Goal: Navigation & Orientation: Find specific page/section

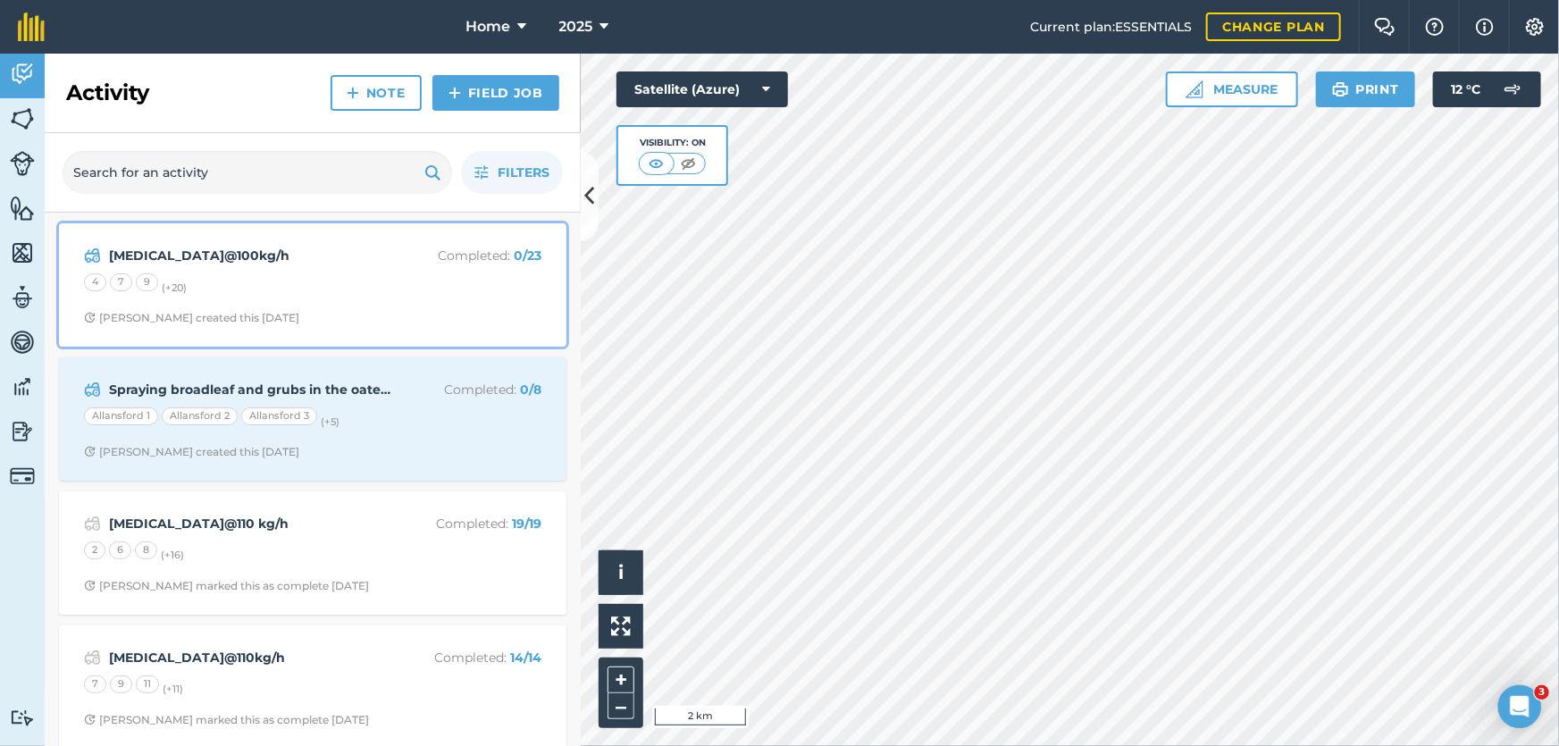
click at [365, 290] on div "4 7 9 (+ 20 )" at bounding box center [312, 284] width 457 height 23
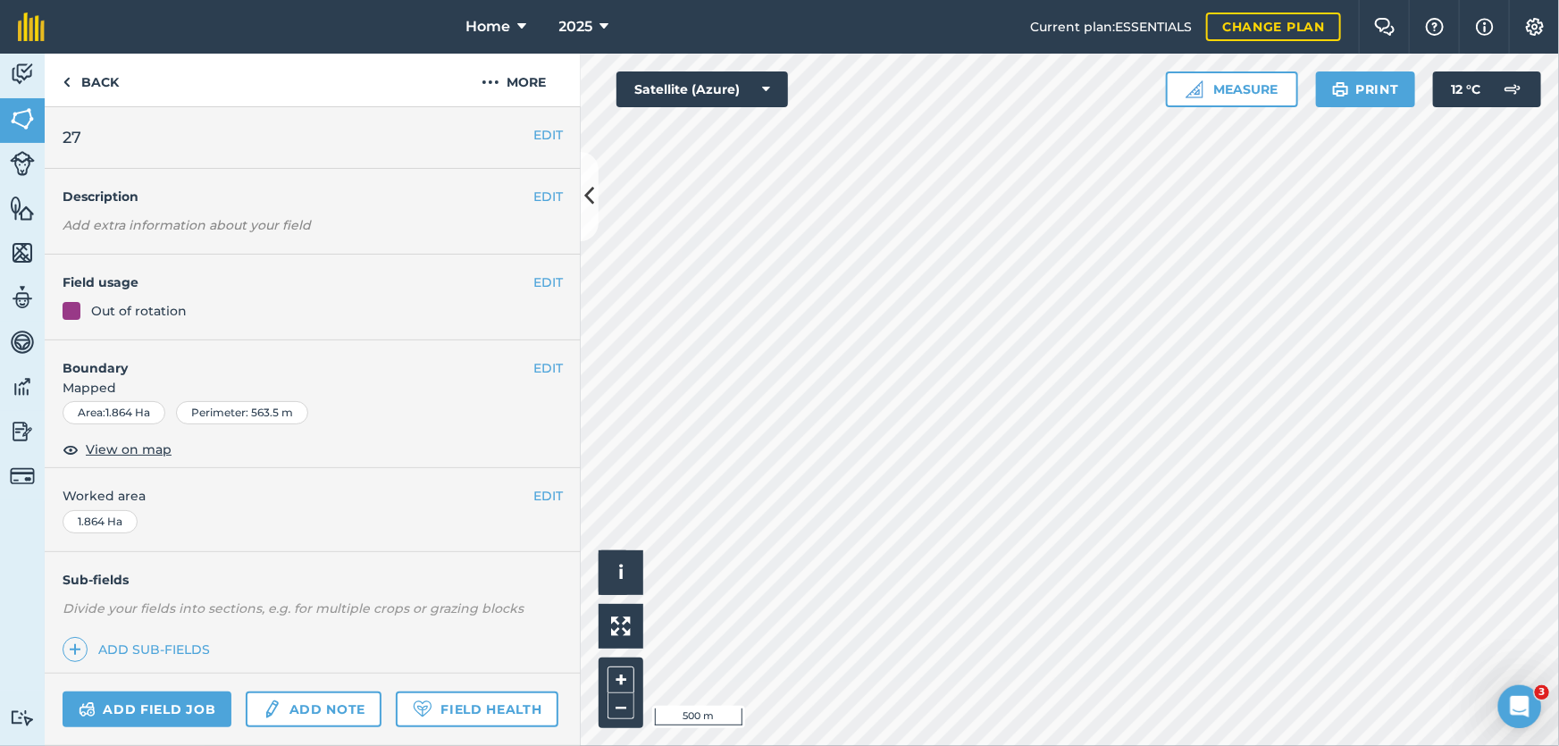
scroll to position [159, 0]
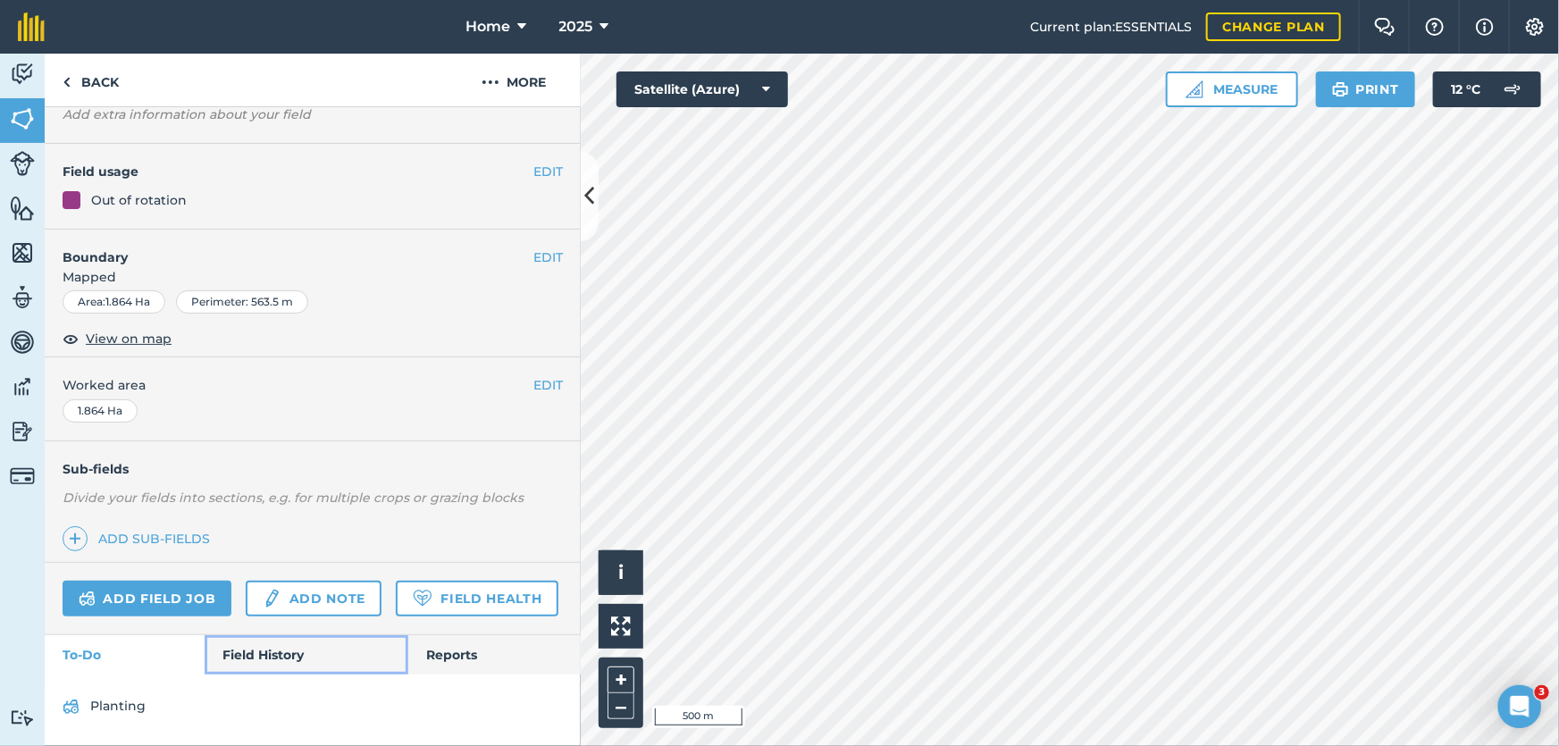
click at [263, 659] on link "Field History" at bounding box center [306, 654] width 203 height 39
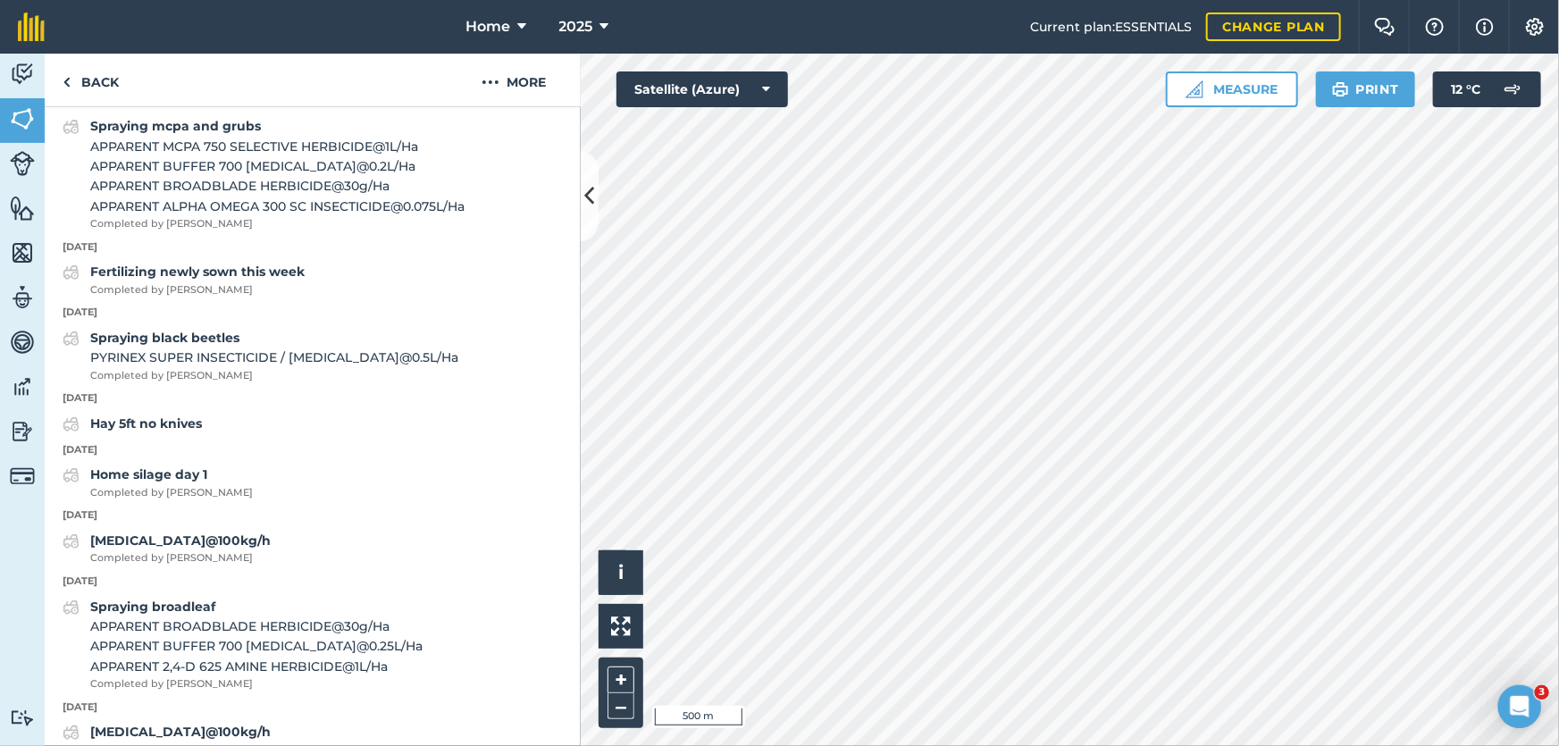
scroll to position [727, 0]
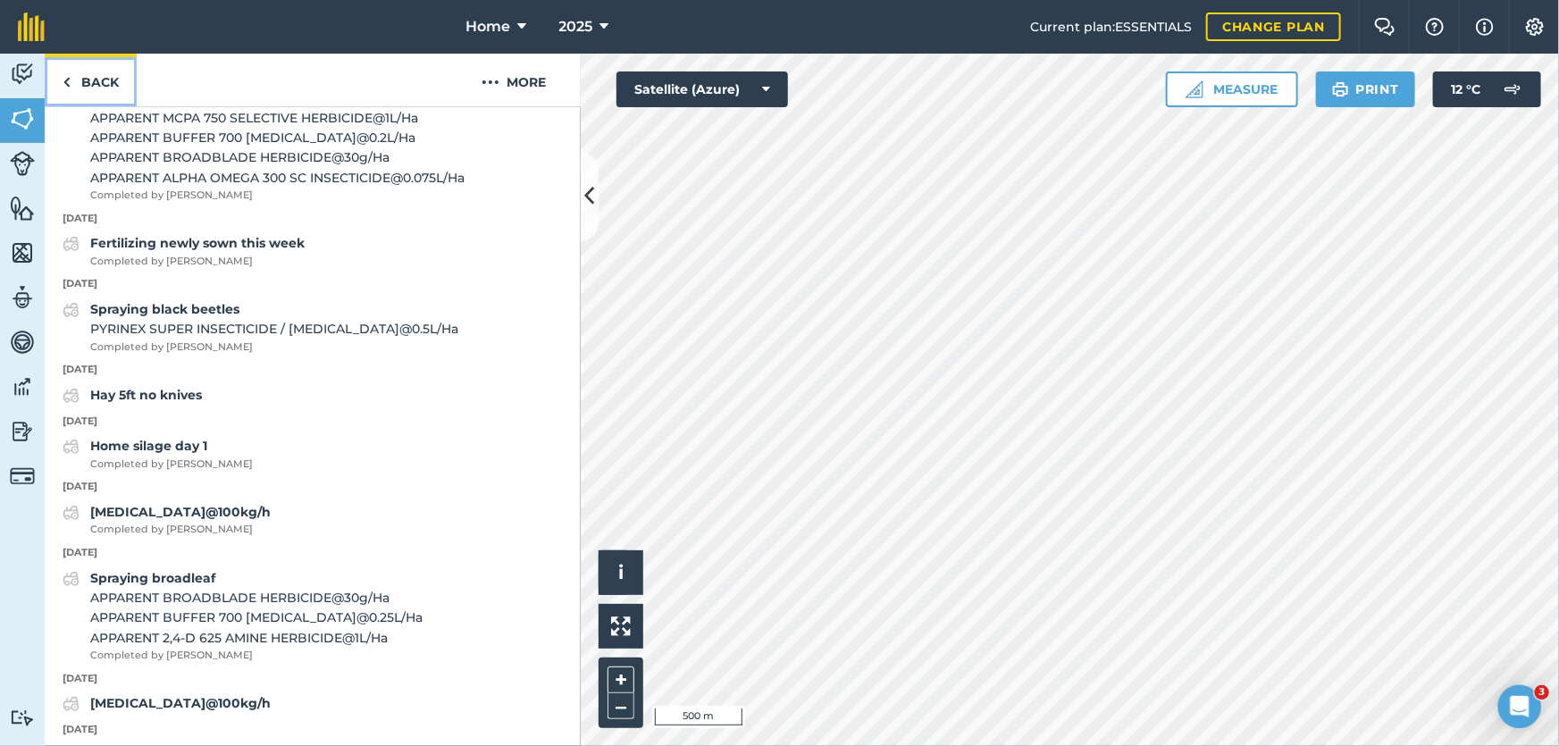
click at [91, 92] on link "Back" at bounding box center [91, 80] width 92 height 53
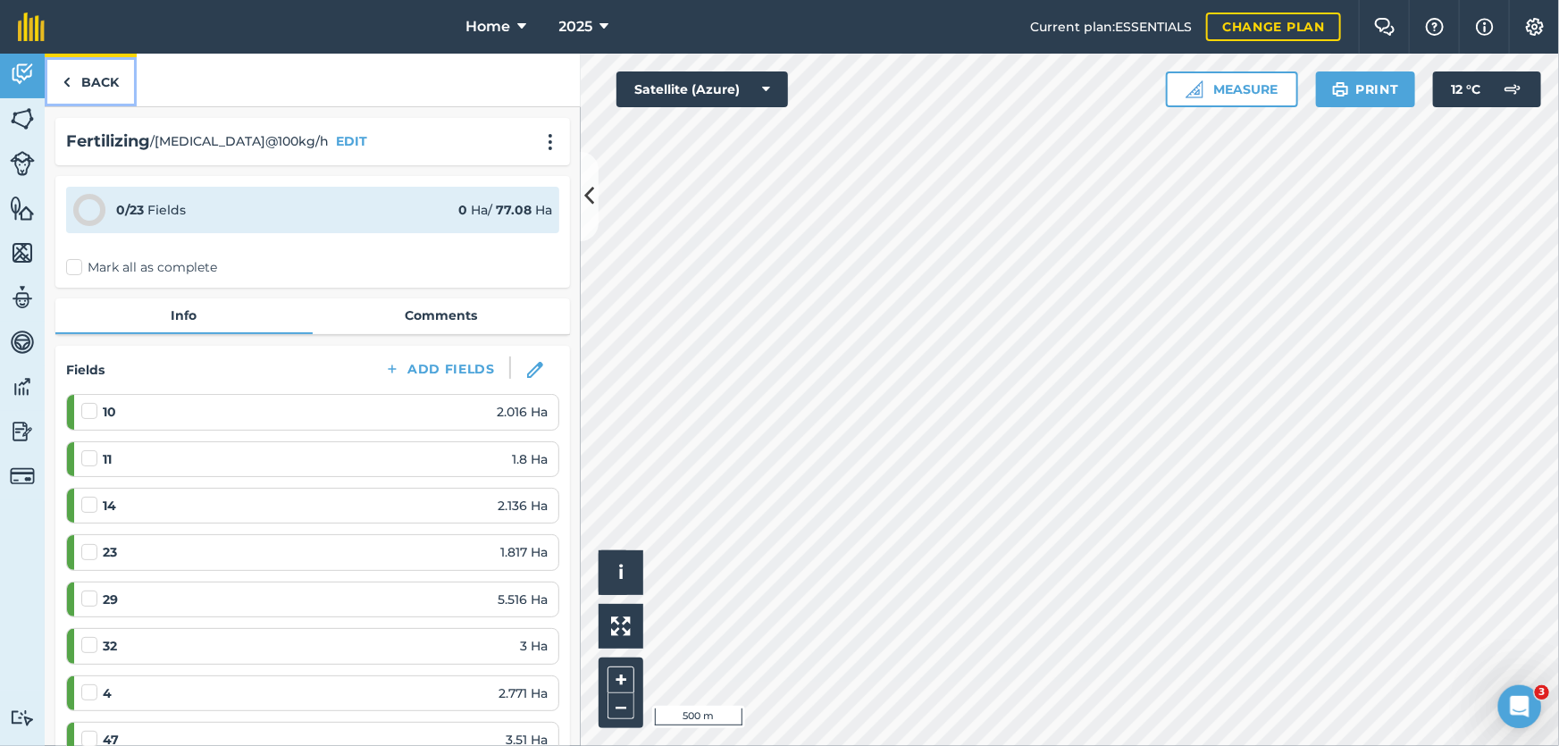
click at [93, 80] on link "Back" at bounding box center [91, 80] width 92 height 53
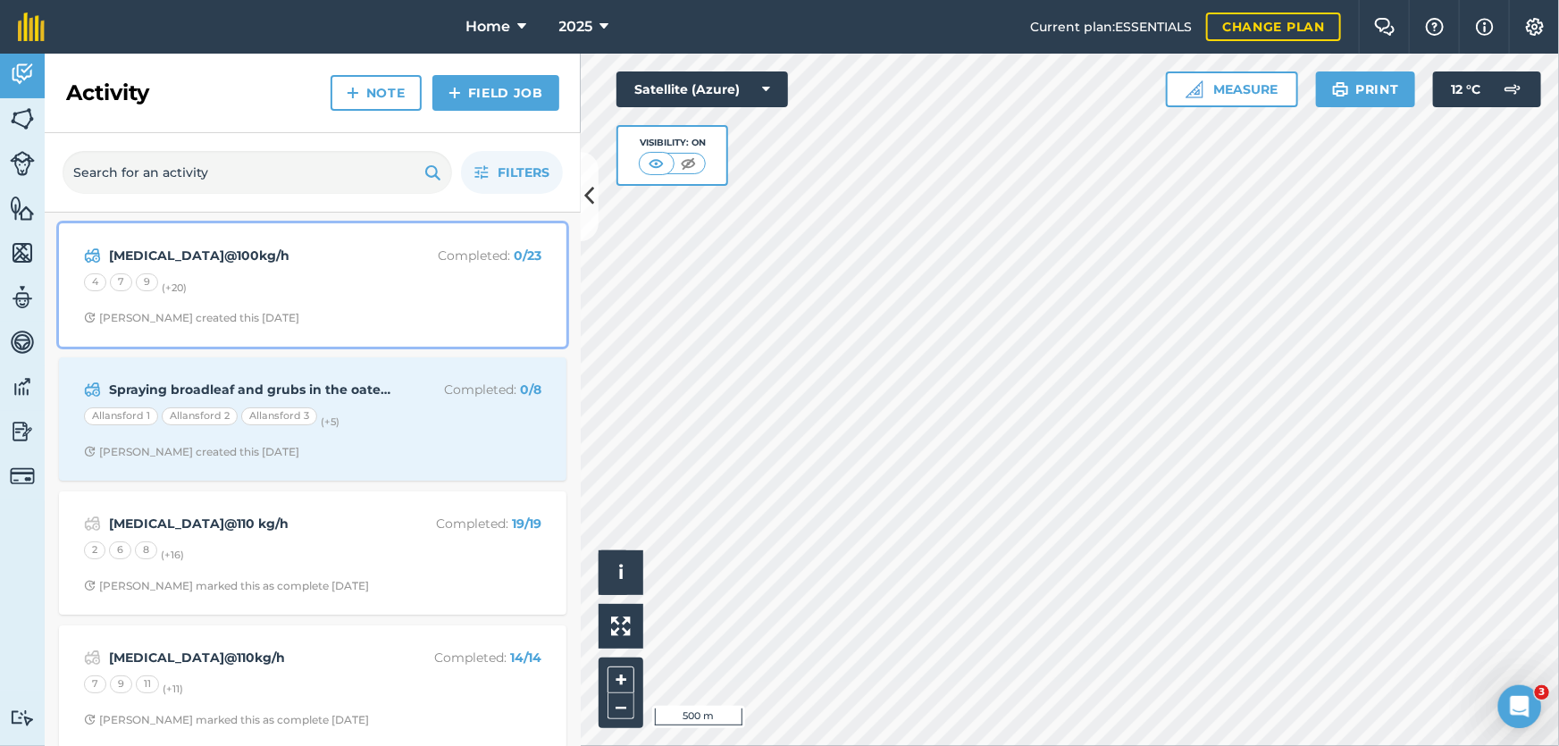
click at [350, 289] on div "4 7 9 (+ 20 )" at bounding box center [312, 284] width 457 height 23
